Goal: Information Seeking & Learning: Learn about a topic

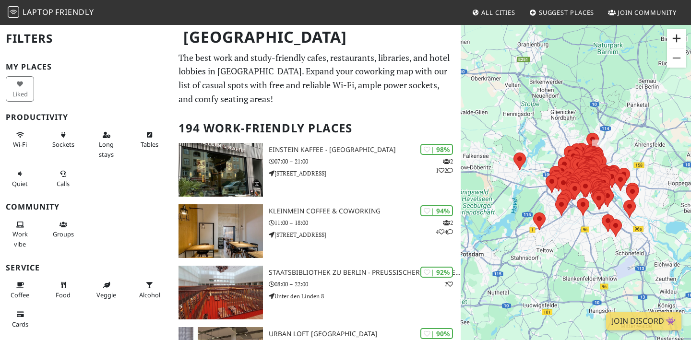
click at [674, 44] on button "Vergrößern" at bounding box center [676, 38] width 19 height 19
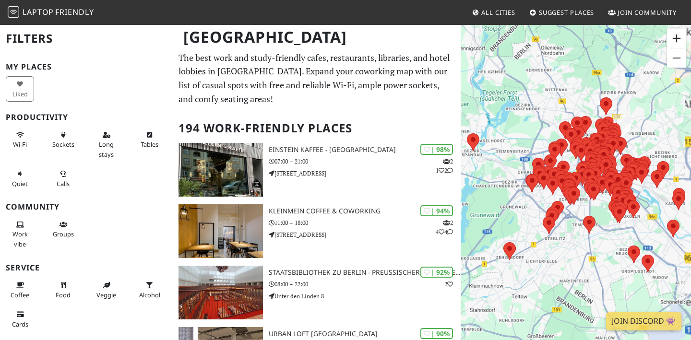
click at [674, 44] on button "Vergrößern" at bounding box center [676, 38] width 19 height 19
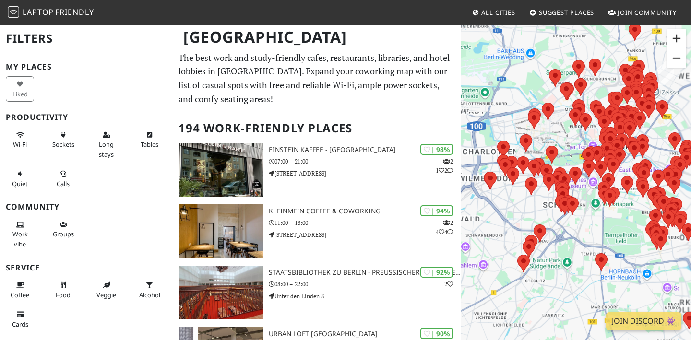
click at [674, 44] on button "Vergrößern" at bounding box center [676, 38] width 19 height 19
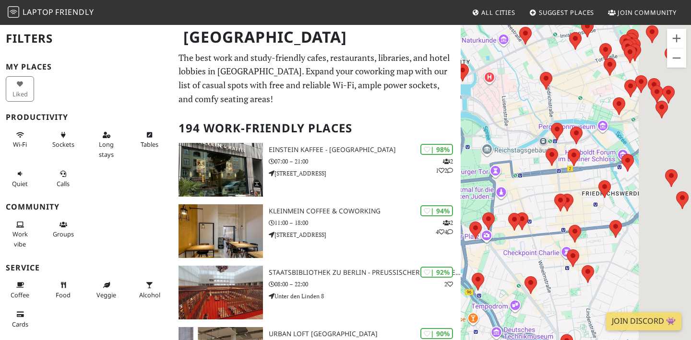
drag, startPoint x: 638, startPoint y: 94, endPoint x: 469, endPoint y: 281, distance: 251.7
click at [469, 281] on div at bounding box center [576, 194] width 230 height 340
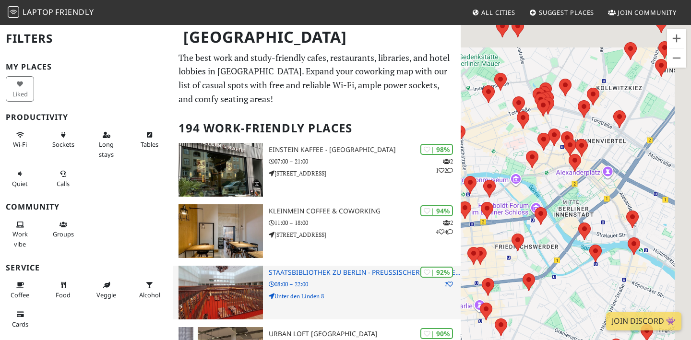
drag, startPoint x: 574, startPoint y: 192, endPoint x: 399, endPoint y: 267, distance: 190.2
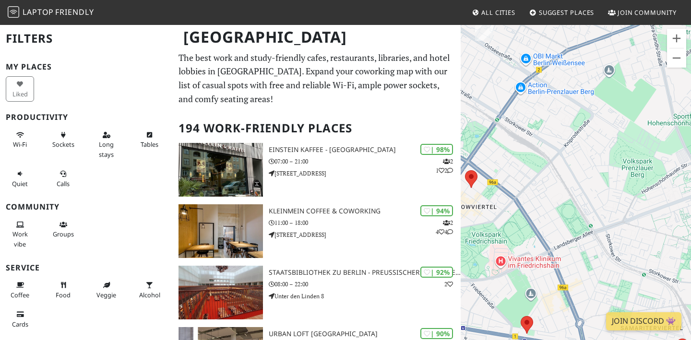
drag, startPoint x: 517, startPoint y: 193, endPoint x: 586, endPoint y: 225, distance: 76.6
click at [586, 225] on div at bounding box center [576, 194] width 230 height 340
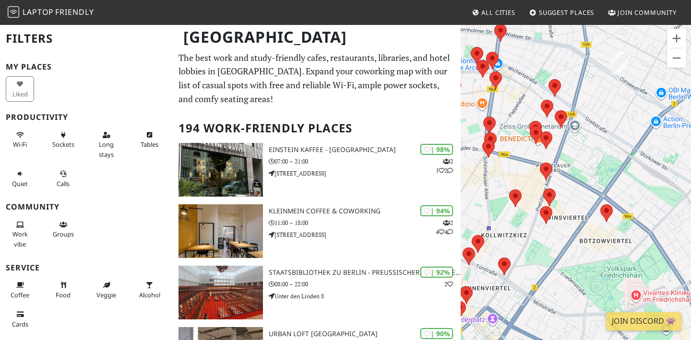
drag, startPoint x: 554, startPoint y: 182, endPoint x: 691, endPoint y: 216, distance: 141.4
click at [690, 216] on html "Laptop Friendly All Cities Suggest Places Join Community Berlin Filters My Plac…" at bounding box center [345, 170] width 691 height 340
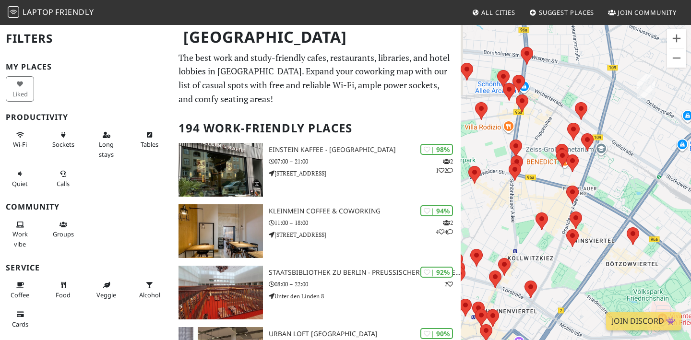
drag, startPoint x: 597, startPoint y: 171, endPoint x: 644, endPoint y: 220, distance: 67.5
click at [644, 220] on div at bounding box center [576, 194] width 230 height 340
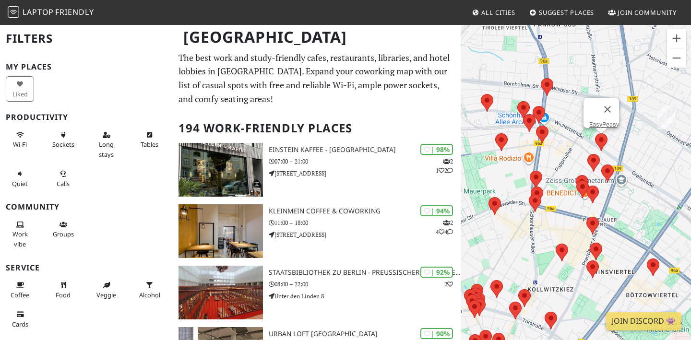
click at [595, 133] on area at bounding box center [595, 133] width 0 height 0
click at [597, 121] on link "EasyPeasy" at bounding box center [604, 124] width 30 height 7
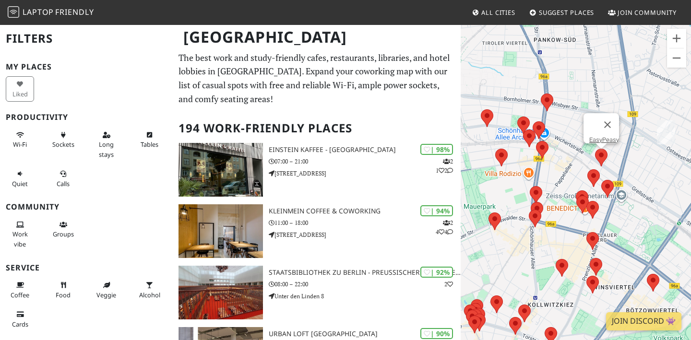
click at [547, 88] on div "EasyPeasy" at bounding box center [576, 194] width 230 height 340
click at [541, 94] on area at bounding box center [541, 94] width 0 height 0
click at [549, 81] on link "P-Berg Coffee" at bounding box center [549, 84] width 37 height 7
click at [587, 169] on area at bounding box center [587, 169] width 0 height 0
click at [592, 157] on link "KAFFEE.BAR" at bounding box center [596, 160] width 46 height 7
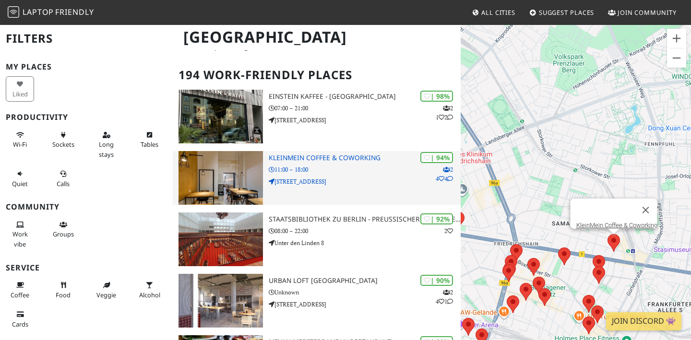
scroll to position [62, 0]
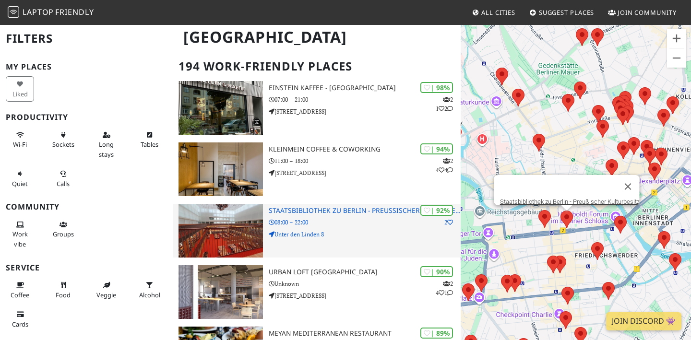
click at [244, 228] on img at bounding box center [220, 231] width 84 height 54
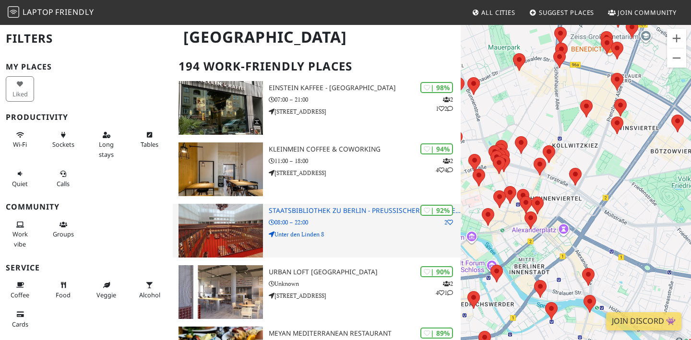
drag, startPoint x: 588, startPoint y: 153, endPoint x: 458, endPoint y: 214, distance: 143.6
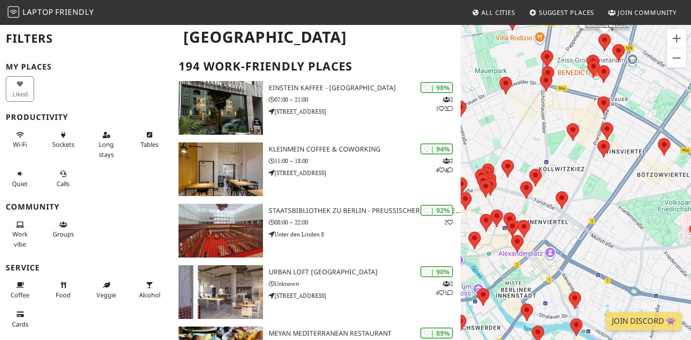
drag, startPoint x: 582, startPoint y: 177, endPoint x: 549, endPoint y: 249, distance: 79.7
click at [552, 248] on div "KAFFEE.BAR" at bounding box center [576, 194] width 230 height 340
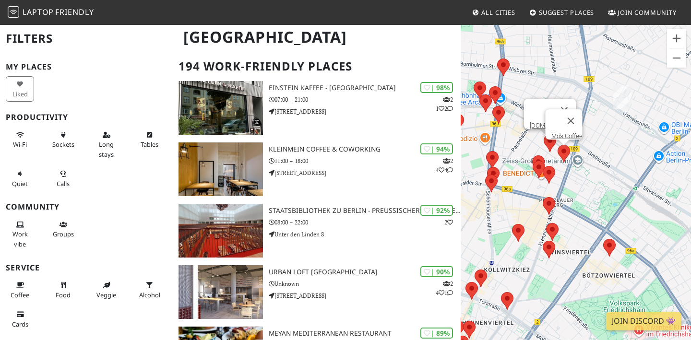
click at [558, 145] on area at bounding box center [558, 145] width 0 height 0
click at [563, 132] on link "Mo's Coffee" at bounding box center [566, 135] width 31 height 7
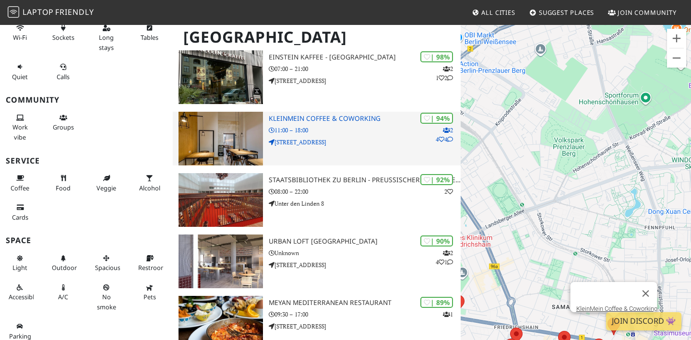
scroll to position [95, 0]
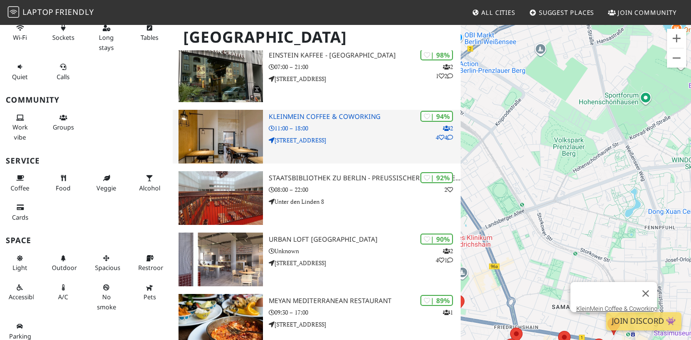
click at [344, 124] on p "11:00 – 18:00" at bounding box center [365, 128] width 192 height 9
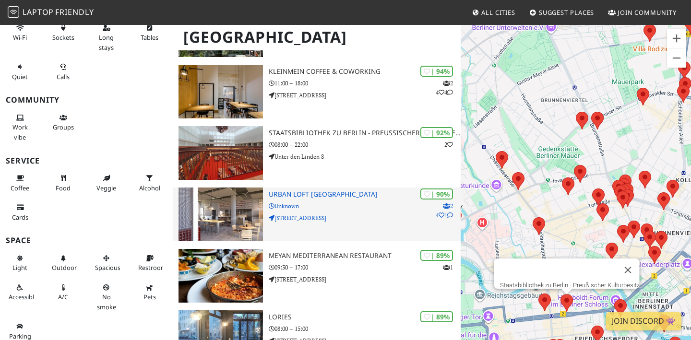
scroll to position [142, 0]
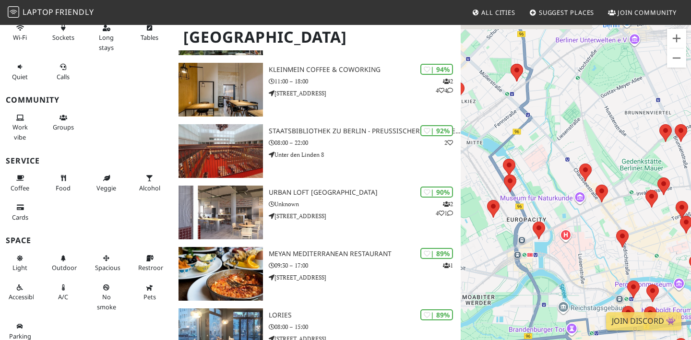
drag, startPoint x: 571, startPoint y: 156, endPoint x: 478, endPoint y: 231, distance: 119.7
click at [478, 231] on div "Mo's Coffee" at bounding box center [576, 194] width 230 height 340
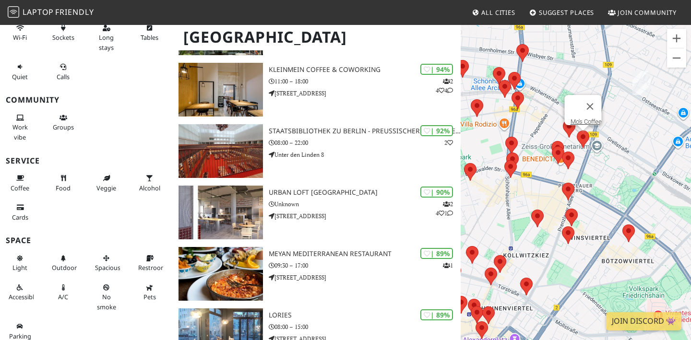
drag, startPoint x: 583, startPoint y: 222, endPoint x: 555, endPoint y: 92, distance: 132.5
click at [554, 92] on div "Mo's Coffee" at bounding box center [576, 194] width 230 height 340
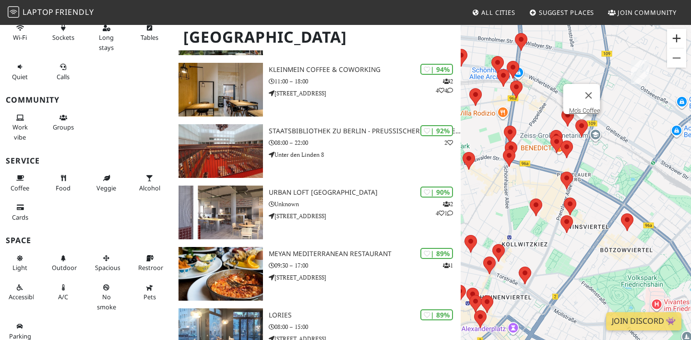
click at [676, 40] on button "Vergrößern" at bounding box center [676, 38] width 19 height 19
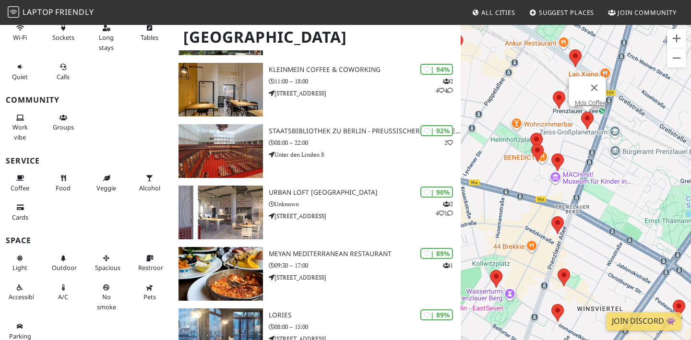
drag, startPoint x: 619, startPoint y: 119, endPoint x: 626, endPoint y: 217, distance: 98.1
click at [626, 217] on div "Mo's Coffee" at bounding box center [576, 194] width 230 height 340
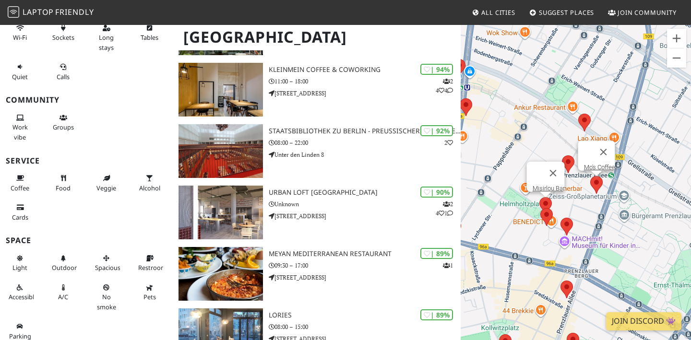
click at [539, 197] on area at bounding box center [539, 197] width 0 height 0
click at [540, 179] on div at bounding box center [537, 173] width 9 height 23
click at [539, 185] on link "Misirlou Bar" at bounding box center [549, 188] width 32 height 7
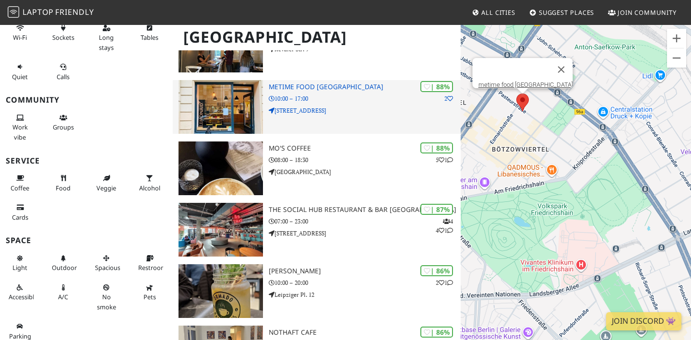
scroll to position [501, 0]
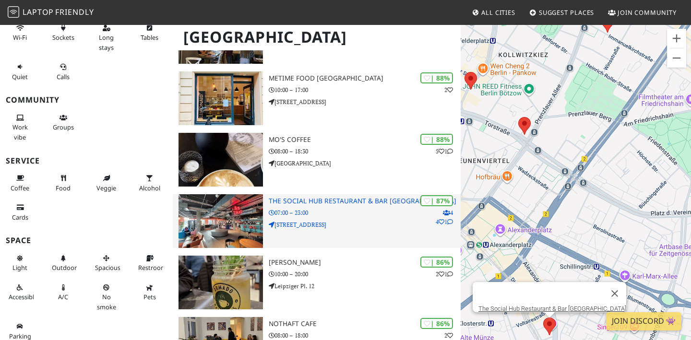
click at [314, 200] on h3 "The Social Hub Restaurant & Bar Berlin" at bounding box center [365, 201] width 192 height 8
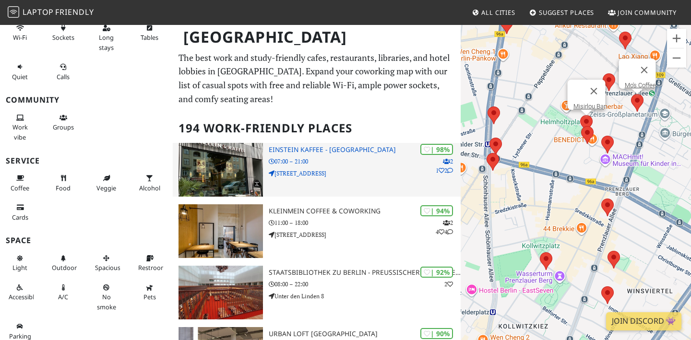
scroll to position [0, 0]
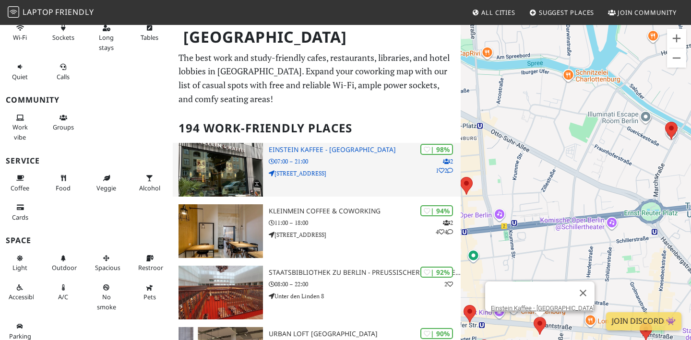
click at [302, 149] on h3 "Einstein Kaffee - Charlottenburg" at bounding box center [365, 150] width 192 height 8
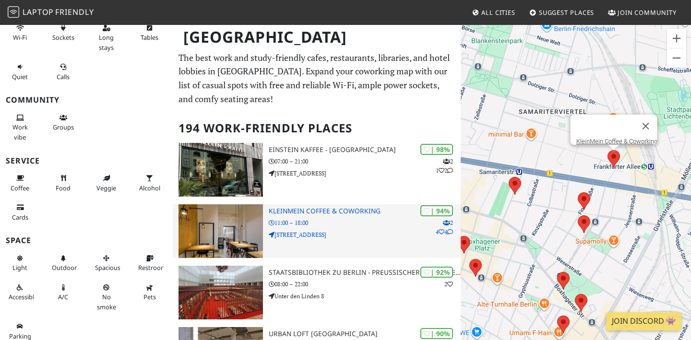
click at [236, 224] on img at bounding box center [220, 231] width 84 height 54
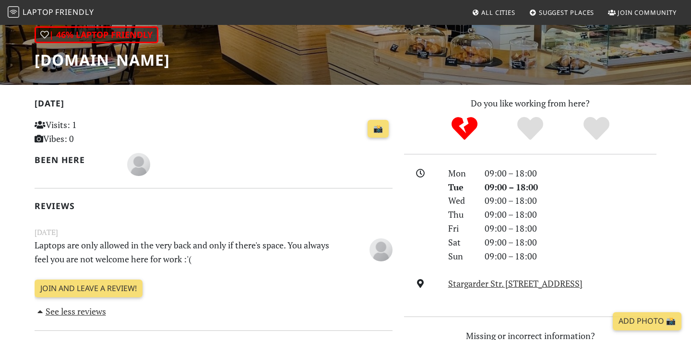
scroll to position [140, 0]
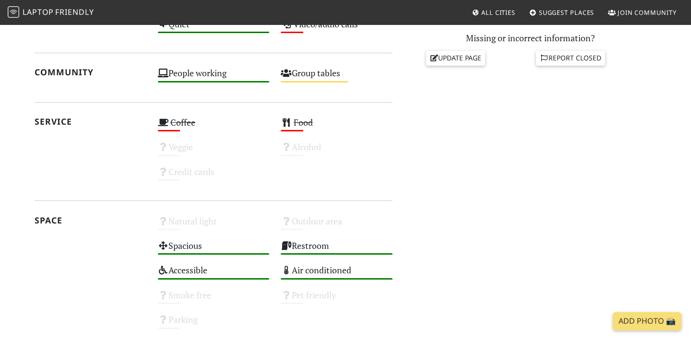
scroll to position [452, 0]
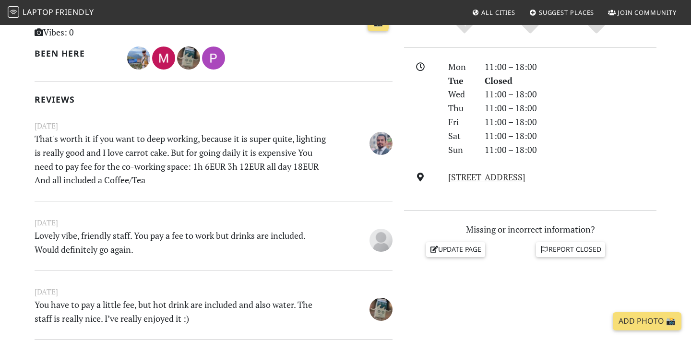
scroll to position [246, 0]
